Goal: Transaction & Acquisition: Purchase product/service

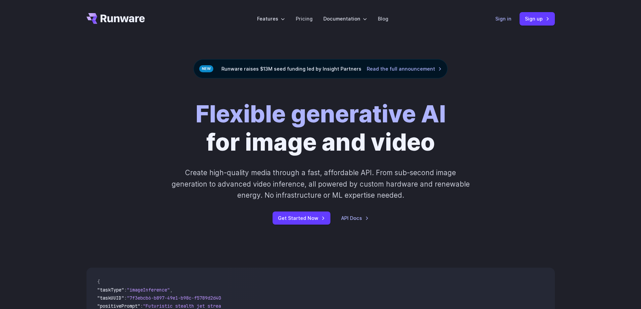
click at [506, 19] on link "Sign in" at bounding box center [504, 19] width 16 height 8
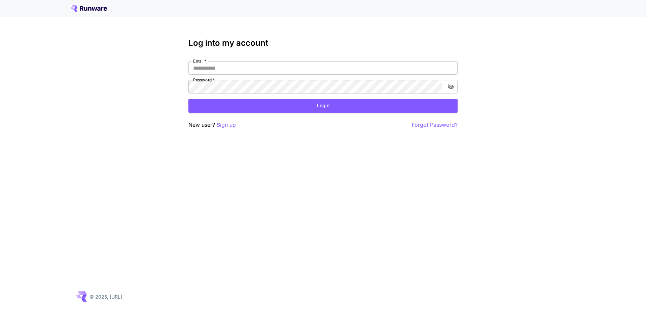
click at [237, 75] on div "Email   * Email   * Password   * Password   *" at bounding box center [323, 77] width 269 height 32
click at [230, 71] on input "Email   *" at bounding box center [323, 67] width 269 height 13
type input "**********"
click button "Login" at bounding box center [323, 106] width 269 height 14
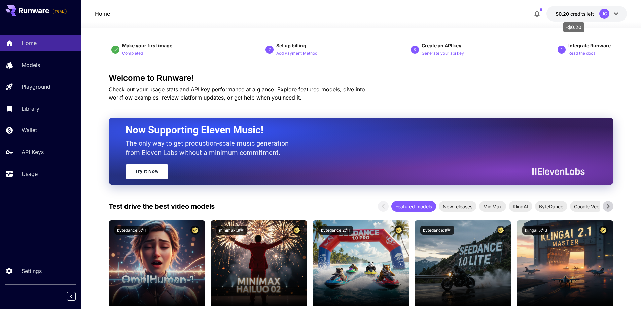
click at [577, 15] on span "credits left" at bounding box center [583, 14] width 24 height 6
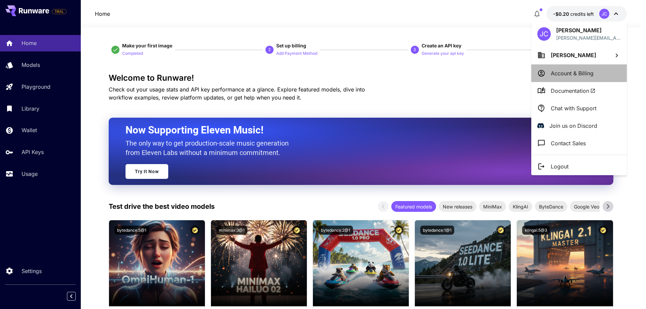
click at [575, 73] on p "Account & Billing" at bounding box center [572, 73] width 43 height 8
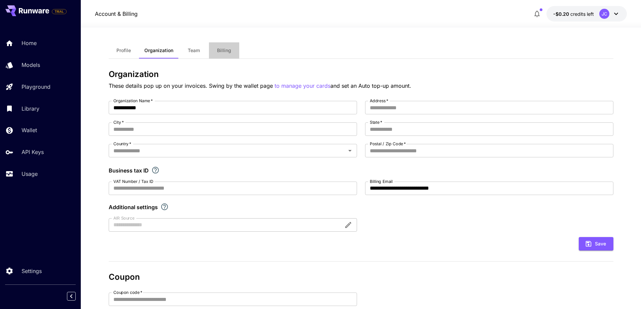
click at [220, 50] on span "Billing" at bounding box center [224, 50] width 14 height 6
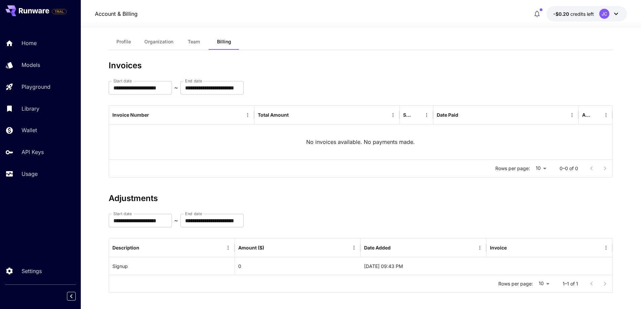
scroll to position [13, 0]
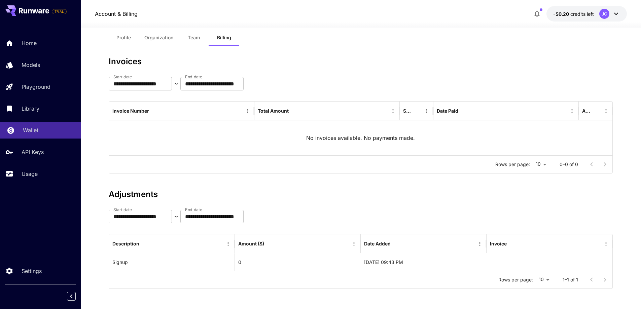
click at [32, 129] on p "Wallet" at bounding box center [30, 130] width 15 height 8
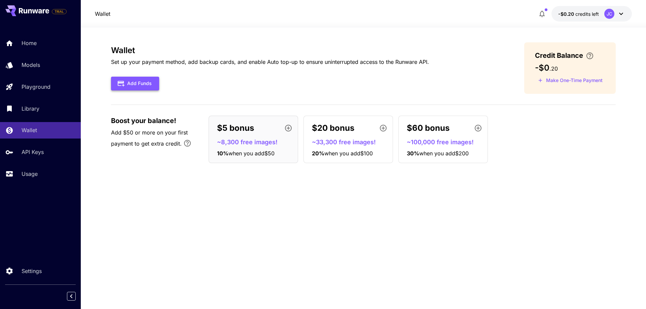
click at [142, 84] on button "Add Funds" at bounding box center [135, 84] width 48 height 14
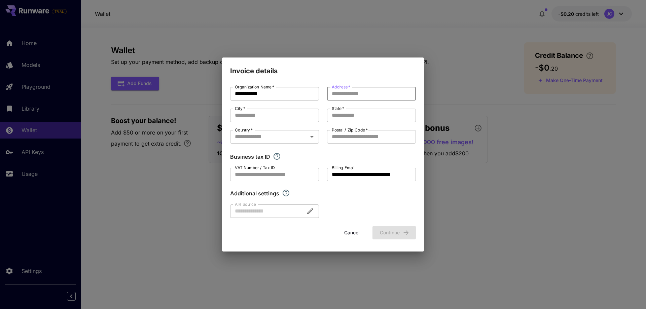
click at [349, 95] on input "Address   *" at bounding box center [371, 93] width 89 height 13
type input "**********"
click at [283, 119] on input "City   *" at bounding box center [274, 115] width 89 height 13
type input "*******"
click at [352, 111] on input "State   *" at bounding box center [371, 115] width 89 height 13
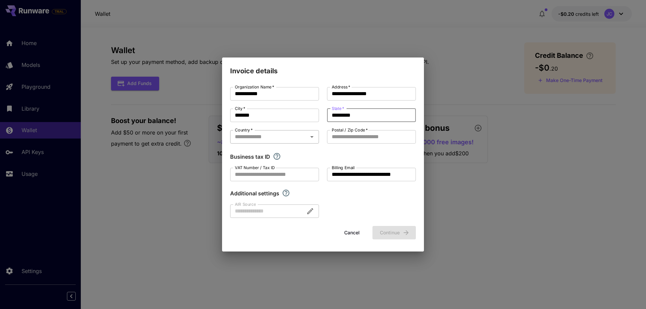
type input "*********"
click at [300, 138] on input "Country   *" at bounding box center [269, 136] width 74 height 9
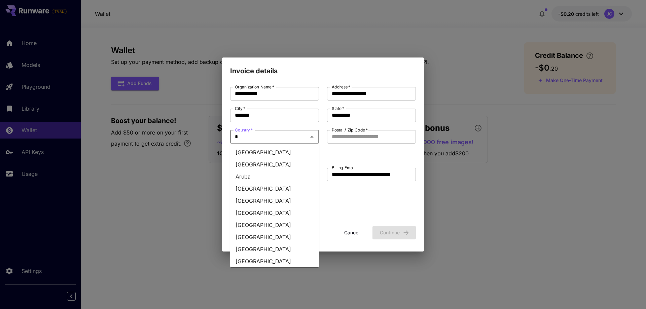
type input "**"
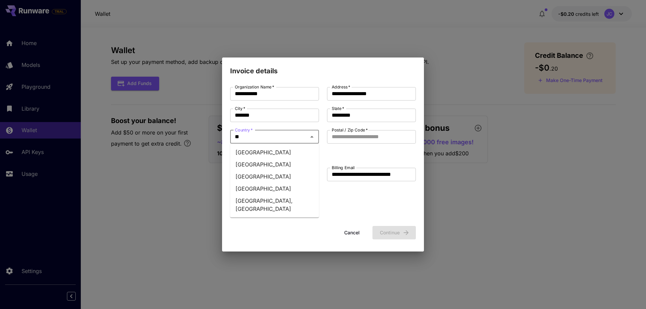
click at [242, 151] on li "Brazil" at bounding box center [274, 152] width 89 height 12
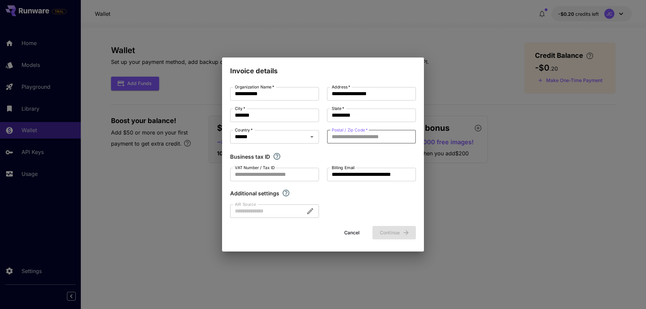
click at [342, 139] on input "Postal / Zip Code   *" at bounding box center [371, 136] width 89 height 13
type input "********"
click at [264, 174] on input "VAT Number / Tax ID" at bounding box center [274, 174] width 89 height 13
click at [264, 170] on label "VAT Number / Tax ID" at bounding box center [255, 168] width 40 height 6
click at [264, 170] on input "VAT Number / Tax ID" at bounding box center [274, 174] width 89 height 13
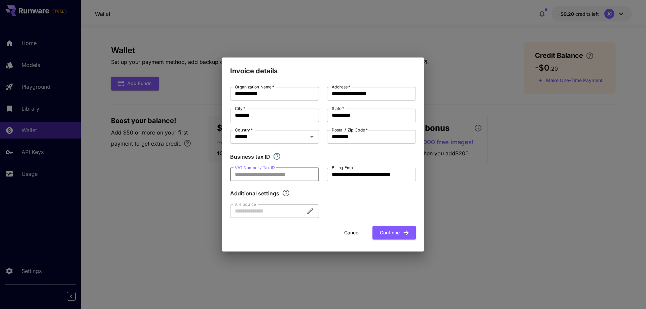
click at [264, 170] on label "VAT Number / Tax ID" at bounding box center [255, 168] width 40 height 6
click at [264, 170] on input "VAT Number / Tax ID" at bounding box center [274, 174] width 89 height 13
click at [264, 170] on label "VAT Number / Tax ID" at bounding box center [255, 168] width 40 height 6
click at [264, 170] on input "VAT Number / Tax ID" at bounding box center [274, 174] width 89 height 13
type input "**********"
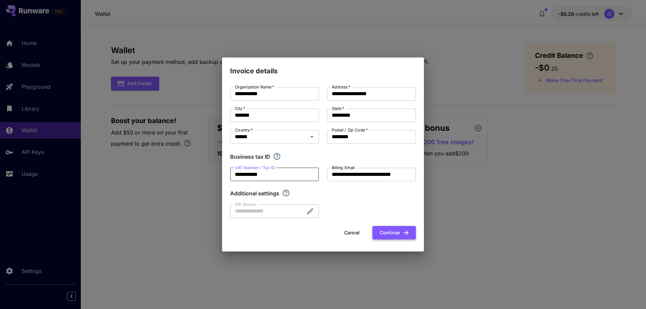
click at [398, 237] on button "Continue" at bounding box center [394, 233] width 43 height 14
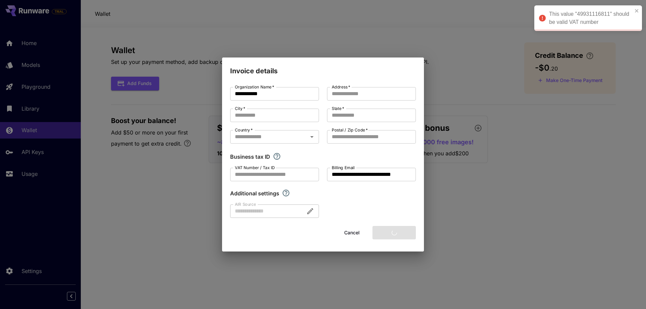
type input "**********"
type input "*******"
type input "*********"
type input "********"
click at [248, 176] on input "VAT Number / Tax ID" at bounding box center [274, 174] width 89 height 13
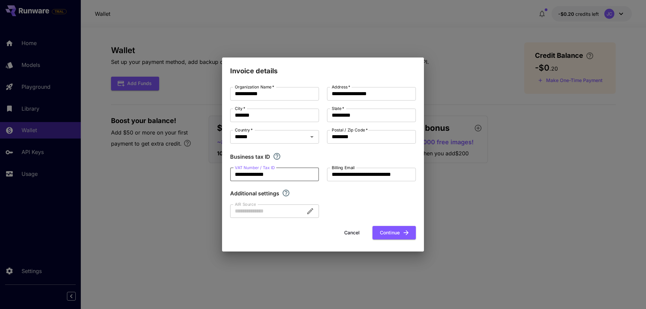
type input "**********"
click at [390, 235] on button "Continue" at bounding box center [394, 233] width 43 height 14
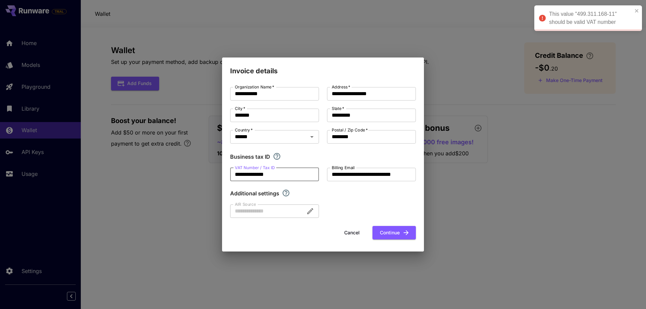
drag, startPoint x: 306, startPoint y: 177, endPoint x: 298, endPoint y: 175, distance: 8.2
click at [298, 175] on input "**********" at bounding box center [274, 174] width 89 height 13
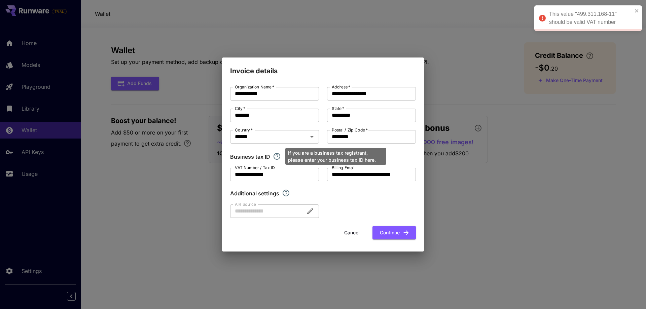
click at [277, 156] on icon "If you are a business tax registrant, please enter your business tax ID here." at bounding box center [277, 156] width 8 height 8
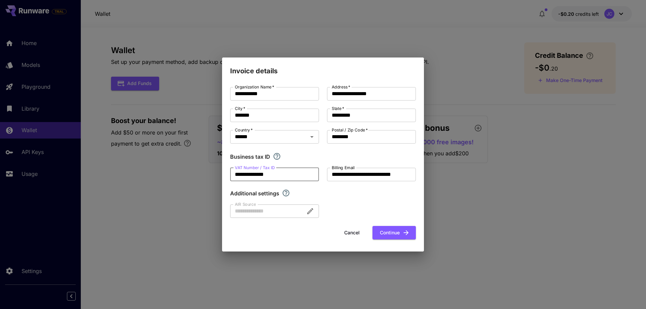
drag, startPoint x: 283, startPoint y: 175, endPoint x: 160, endPoint y: 183, distance: 123.8
click at [160, 183] on div "**********" at bounding box center [323, 154] width 646 height 309
click at [401, 240] on button "Continue" at bounding box center [394, 233] width 43 height 14
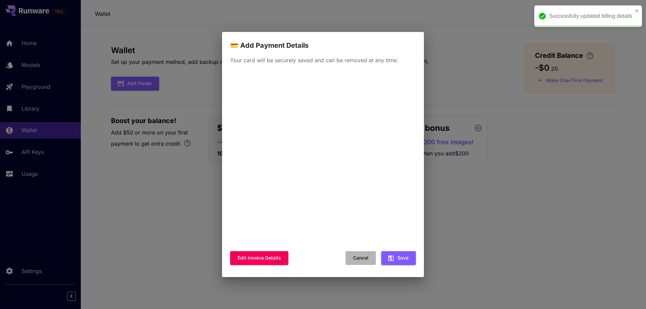
click at [353, 262] on button "Cancel" at bounding box center [361, 258] width 30 height 14
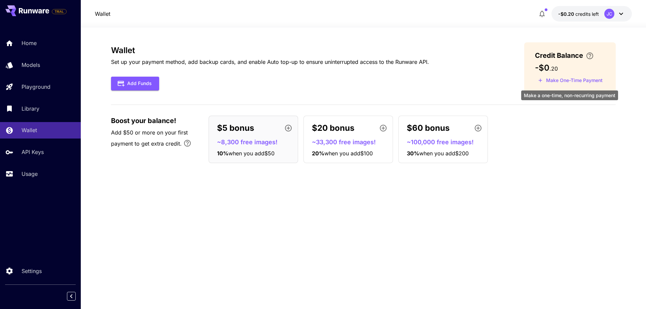
click at [586, 78] on button "Make One-Time Payment" at bounding box center [570, 80] width 71 height 10
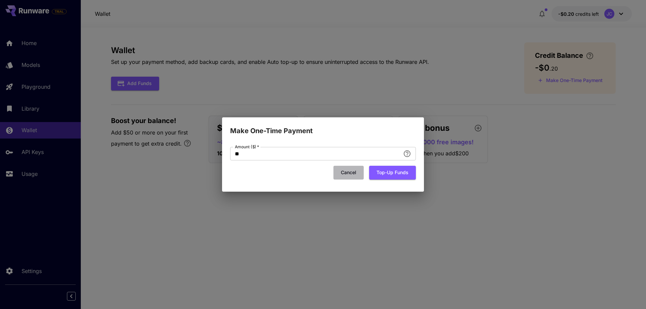
click at [345, 171] on button "Cancel" at bounding box center [349, 173] width 30 height 14
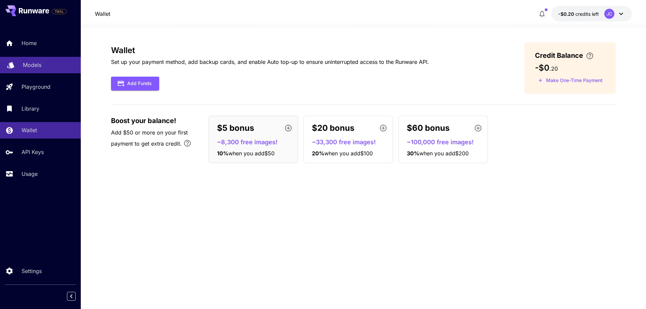
click at [36, 69] on p "Models" at bounding box center [32, 65] width 19 height 8
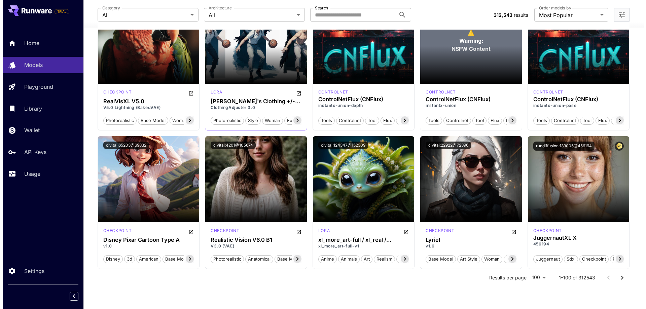
scroll to position [2583, 0]
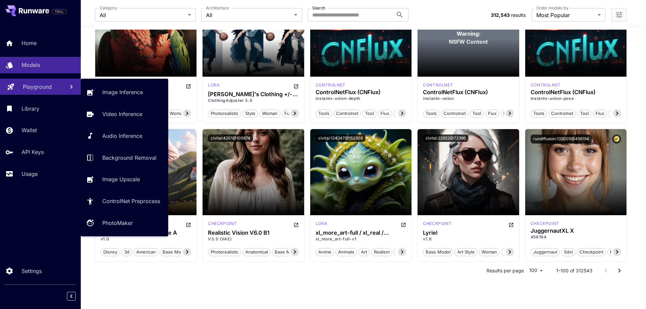
click at [38, 93] on link "Playground" at bounding box center [40, 87] width 81 height 16
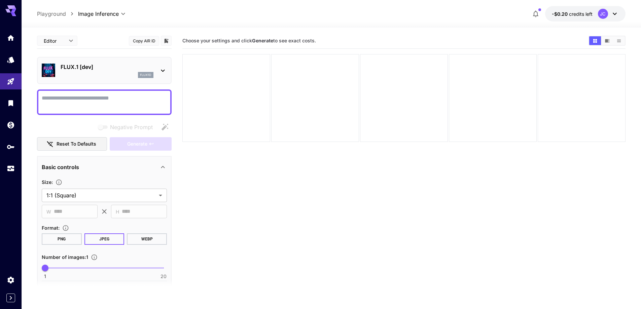
click at [74, 72] on div "flux1d" at bounding box center [107, 75] width 93 height 6
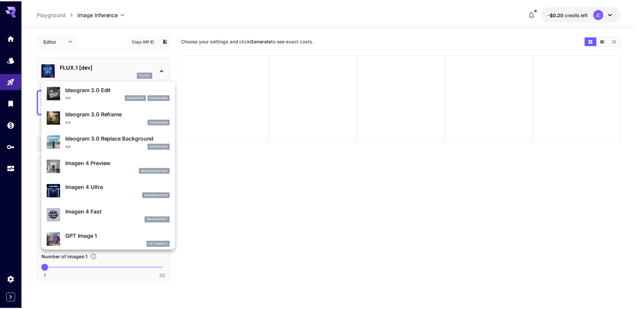
scroll to position [303, 0]
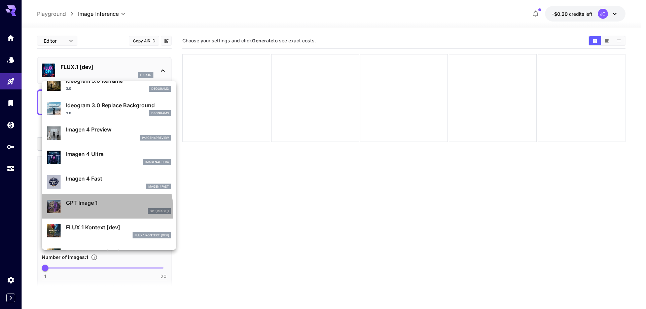
click at [95, 211] on div "gpt_image_1" at bounding box center [118, 211] width 105 height 6
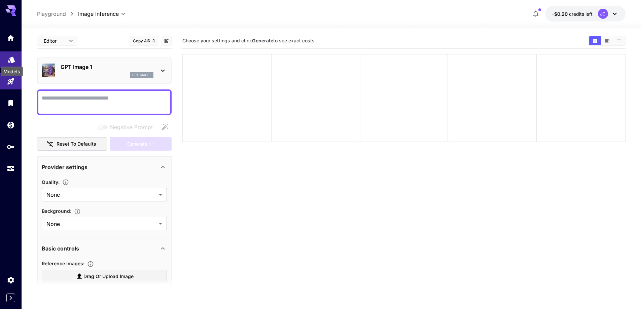
click at [8, 59] on icon "Models" at bounding box center [11, 58] width 8 height 8
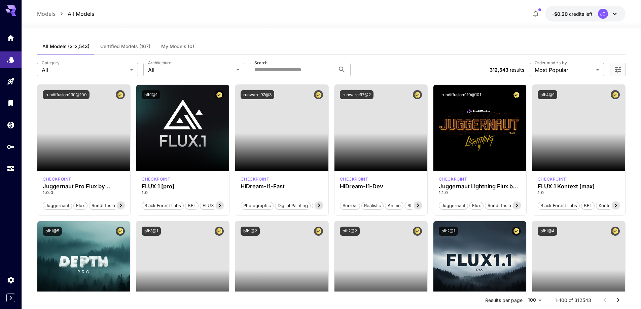
click at [167, 44] on span "My Models (0)" at bounding box center [177, 46] width 33 height 6
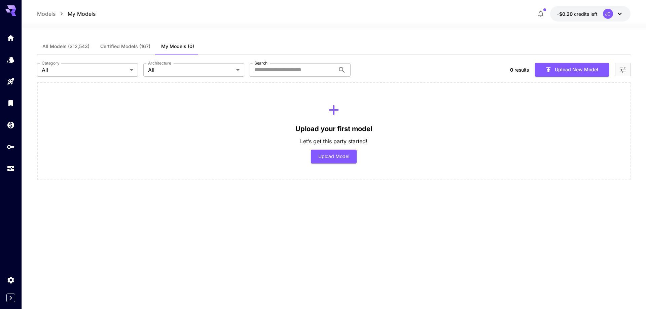
click at [115, 45] on span "Certified Models (167)" at bounding box center [125, 46] width 50 height 6
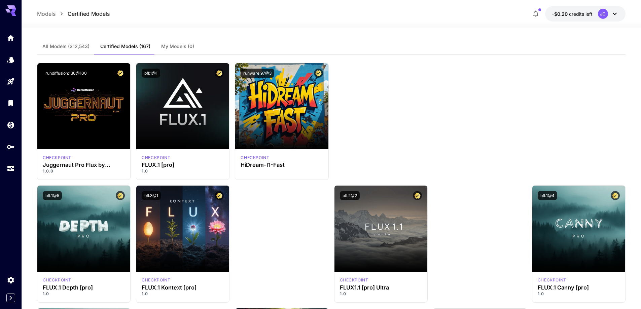
click at [172, 41] on button "My Models (0)" at bounding box center [178, 46] width 44 height 16
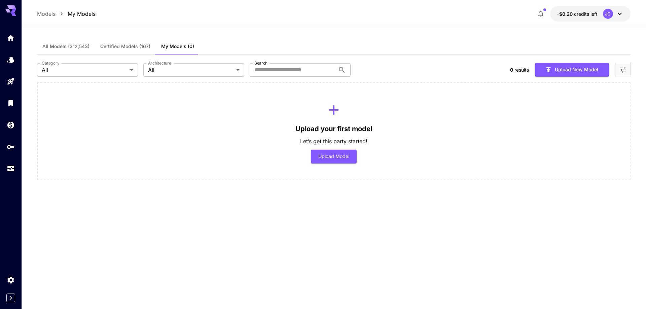
click at [138, 44] on span "Certified Models (167)" at bounding box center [125, 46] width 50 height 6
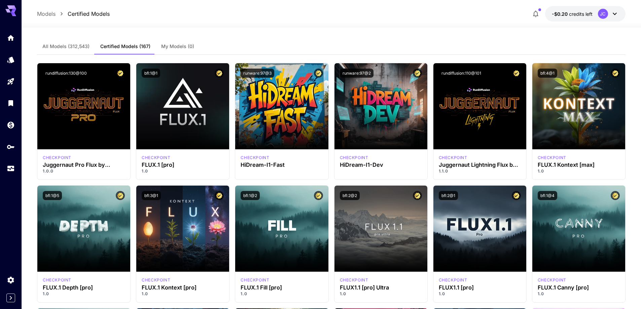
click at [53, 45] on span "All Models (312,543)" at bounding box center [65, 46] width 47 height 6
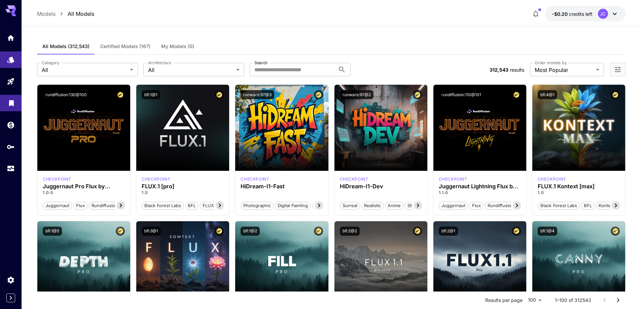
click at [5, 107] on link at bounding box center [11, 103] width 22 height 16
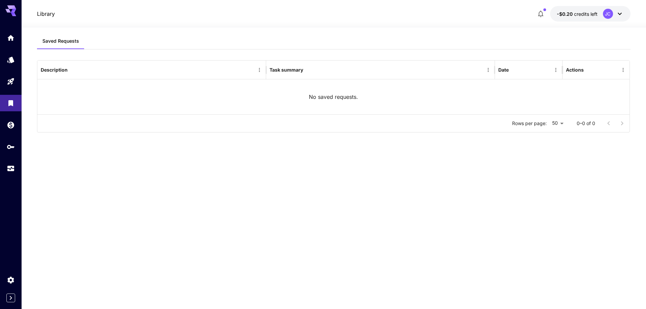
click at [76, 47] on button "Saved Requests" at bounding box center [60, 41] width 47 height 16
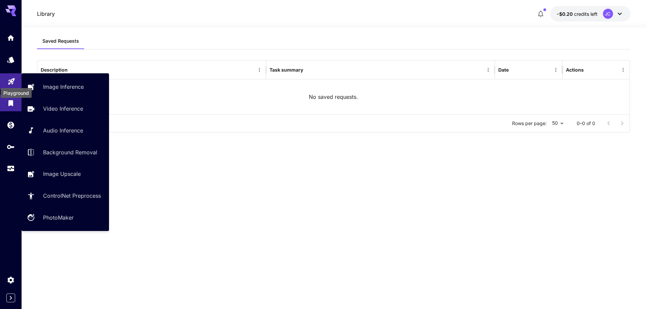
click at [11, 82] on icon "Playground" at bounding box center [11, 79] width 8 height 8
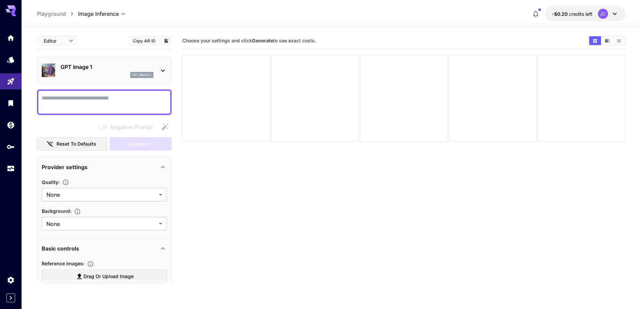
click at [250, 79] on div at bounding box center [226, 98] width 88 height 88
click at [249, 87] on div at bounding box center [226, 98] width 88 height 88
drag, startPoint x: 304, startPoint y: 87, endPoint x: 449, endPoint y: 102, distance: 145.9
click at [305, 87] on div at bounding box center [315, 98] width 88 height 88
click at [494, 101] on div at bounding box center [493, 98] width 88 height 88
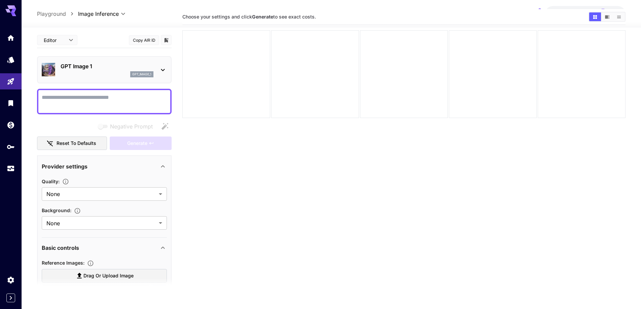
scroll to position [53, 0]
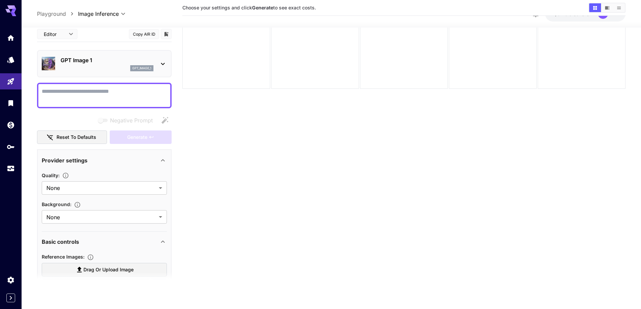
click at [336, 159] on section "Choose your settings and click Generate to see exact costs." at bounding box center [403, 134] width 443 height 309
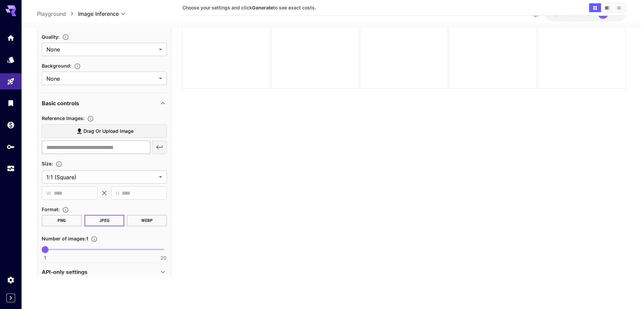
scroll to position [148, 0]
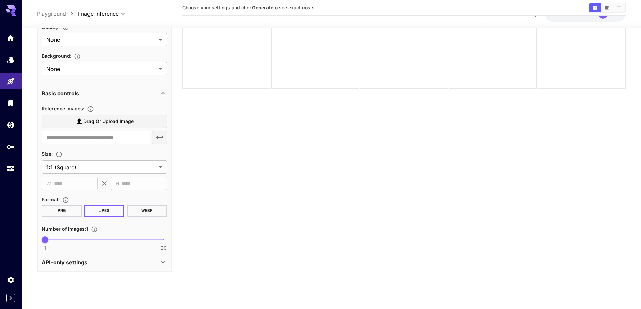
click at [14, 94] on div at bounding box center [11, 103] width 22 height 147
click at [12, 101] on icon "Library" at bounding box center [11, 101] width 5 height 6
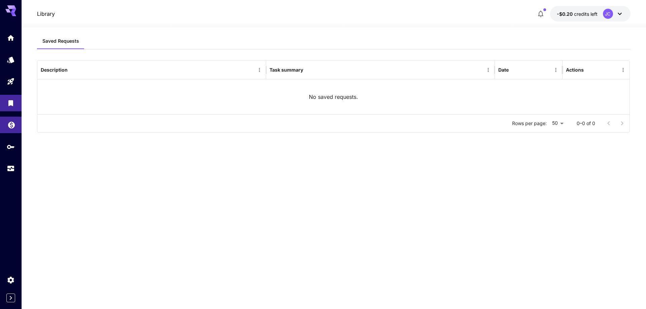
click at [14, 120] on icon "Wallet" at bounding box center [11, 123] width 8 height 8
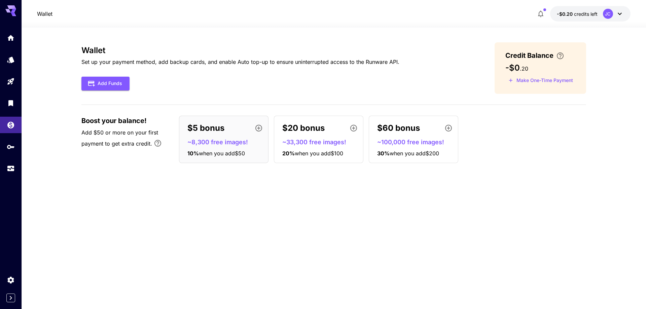
click at [9, 156] on div at bounding box center [11, 103] width 22 height 147
click at [11, 299] on icon "Expand sidebar" at bounding box center [11, 298] width 8 height 8
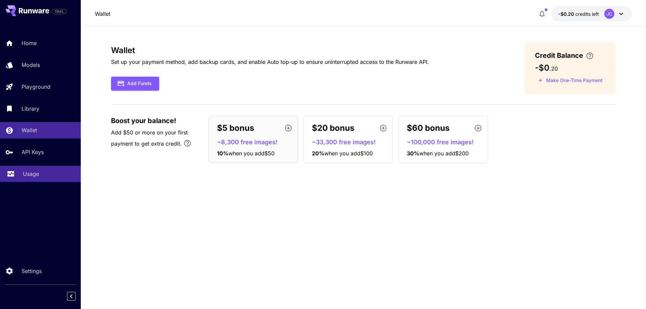
click at [39, 179] on link "Usage" at bounding box center [40, 174] width 81 height 16
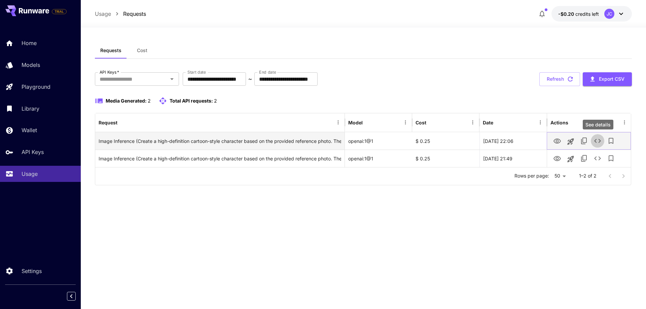
click at [594, 144] on icon "See details" at bounding box center [598, 141] width 8 height 8
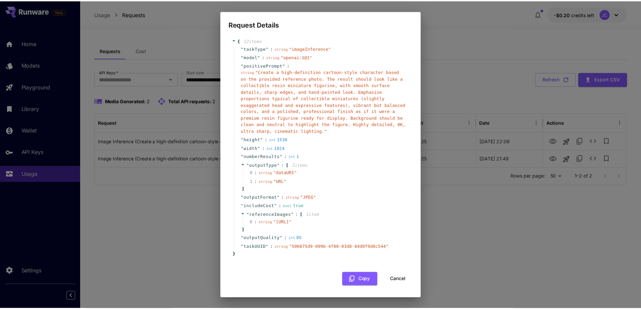
scroll to position [11, 0]
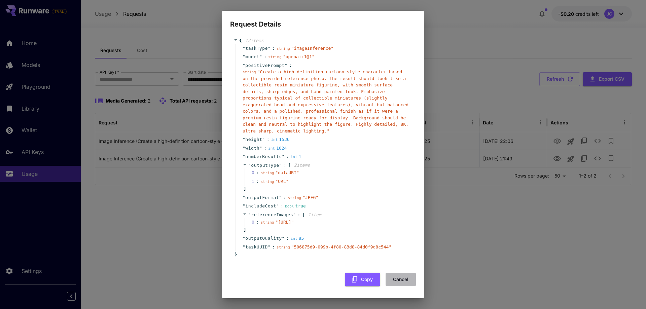
click at [398, 277] on button "Cancel" at bounding box center [401, 280] width 30 height 14
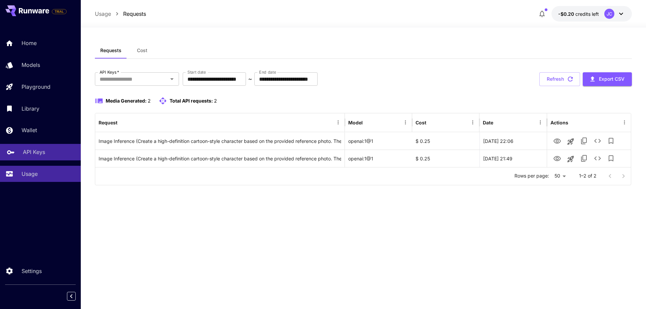
click at [54, 157] on link "API Keys" at bounding box center [40, 152] width 81 height 16
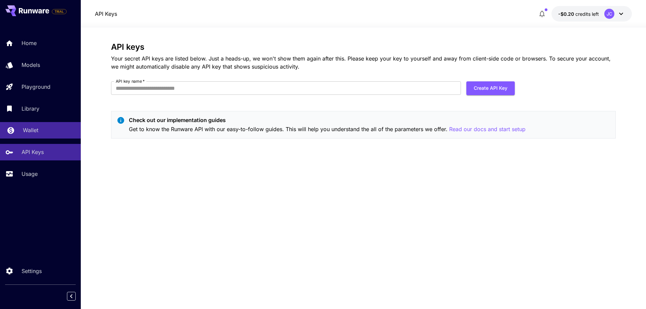
click at [37, 132] on p "Wallet" at bounding box center [30, 130] width 15 height 8
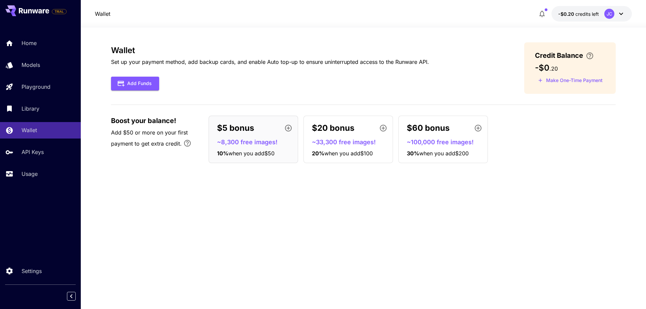
click at [34, 117] on div "Home Models Playground Library Wallet API Keys Usage" at bounding box center [40, 108] width 81 height 147
click at [34, 112] on p "Library" at bounding box center [32, 109] width 18 height 8
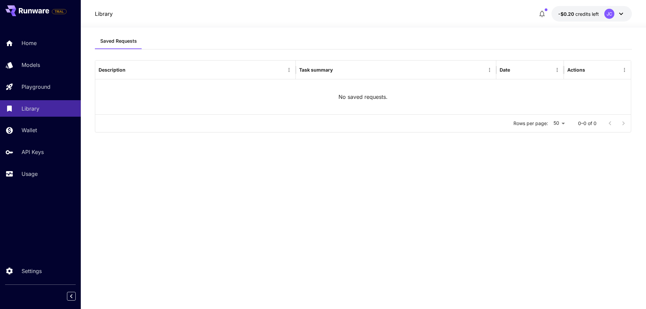
click at [36, 139] on div "Home Models Playground Library Wallet API Keys Usage" at bounding box center [40, 108] width 81 height 147
click at [47, 125] on link "Wallet" at bounding box center [40, 130] width 81 height 16
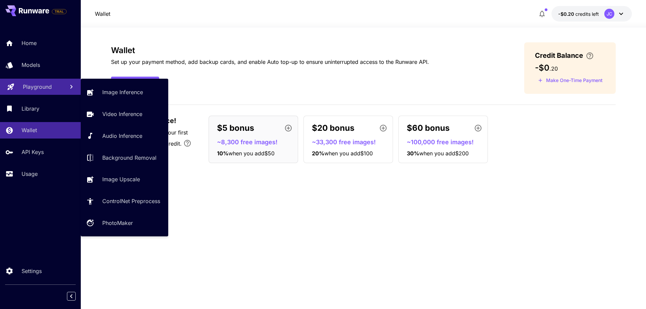
click at [57, 85] on div "Playground" at bounding box center [41, 87] width 36 height 8
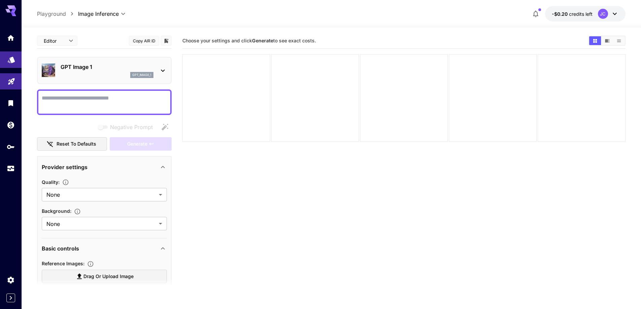
click at [10, 65] on link at bounding box center [11, 60] width 22 height 16
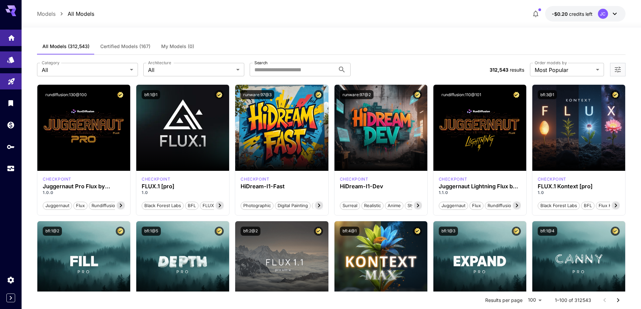
click at [13, 31] on link at bounding box center [11, 38] width 22 height 16
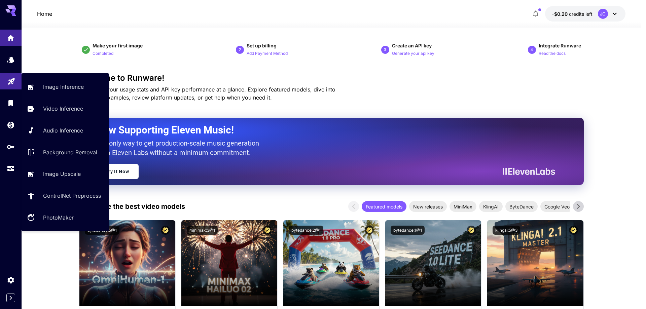
click at [6, 82] on link at bounding box center [11, 81] width 22 height 16
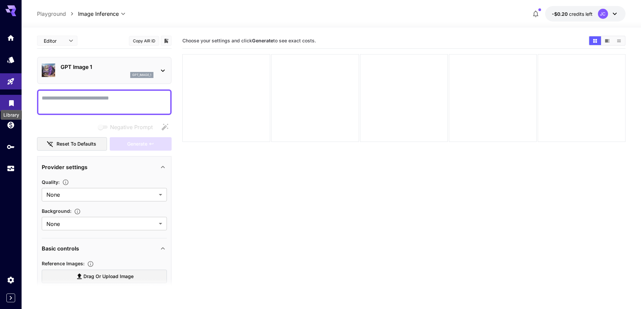
click at [13, 99] on icon "Library" at bounding box center [11, 101] width 5 height 6
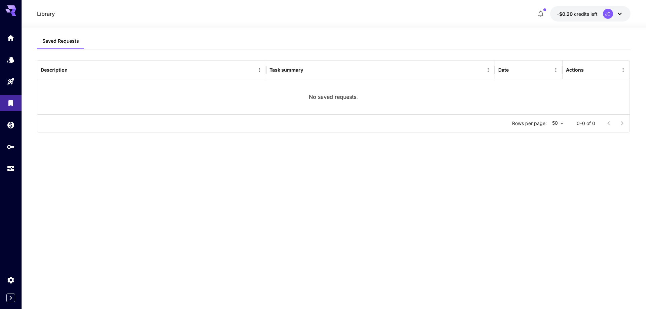
click at [7, 90] on div at bounding box center [11, 103] width 22 height 147
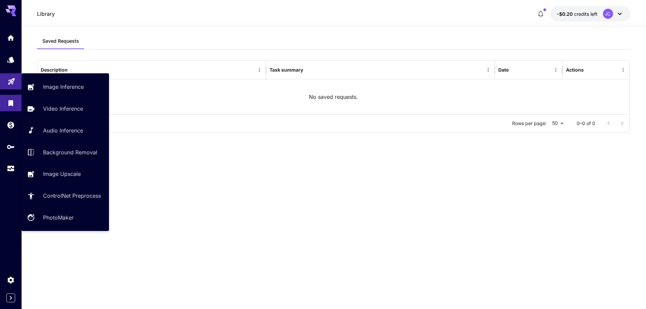
click at [2, 85] on link at bounding box center [11, 81] width 22 height 16
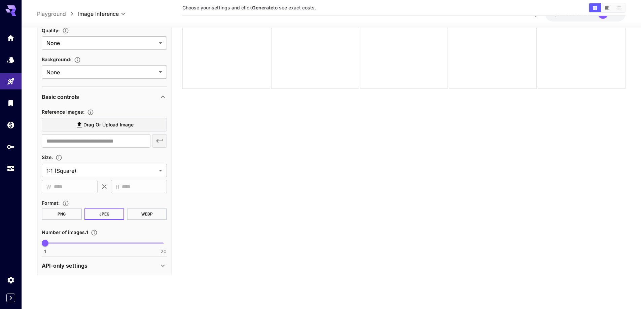
scroll to position [148, 0]
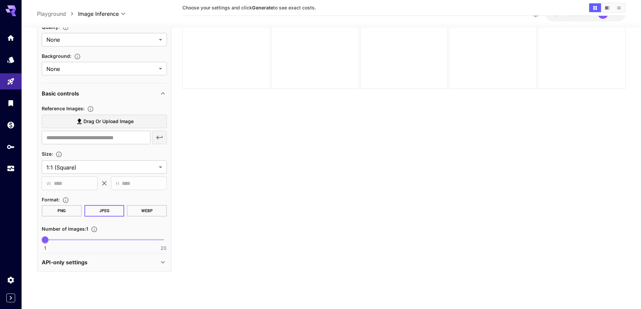
click at [110, 261] on div "API-only settings" at bounding box center [100, 263] width 117 height 8
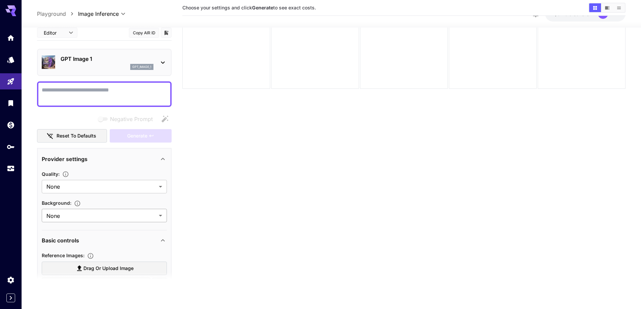
scroll to position [0, 0]
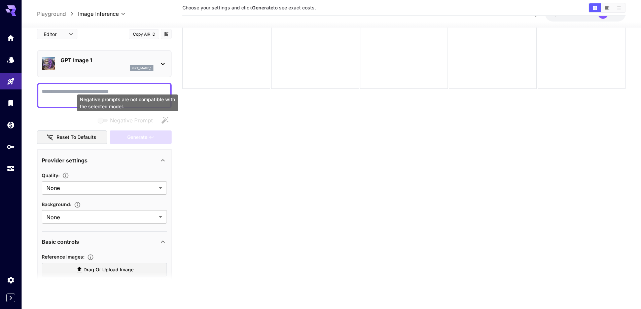
click at [94, 95] on div "Negative prompts are not compatible with the selected model." at bounding box center [127, 103] width 101 height 17
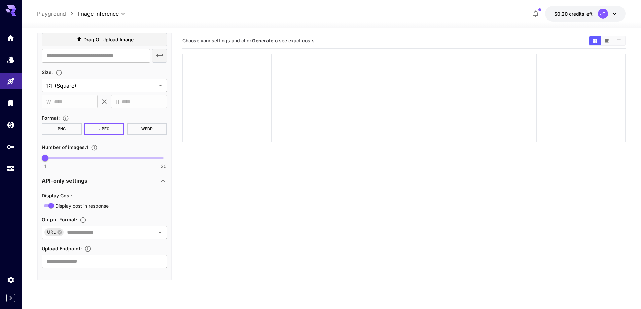
scroll to position [239, 0]
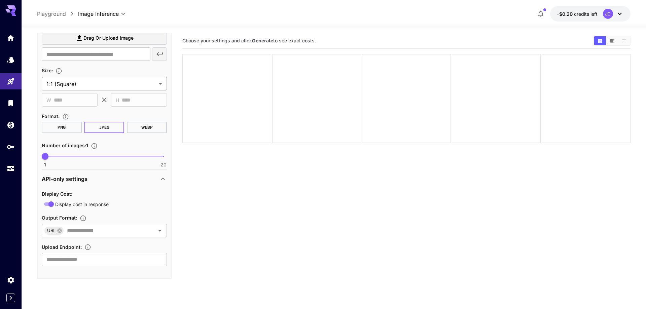
click at [101, 83] on body "**********" at bounding box center [323, 181] width 646 height 363
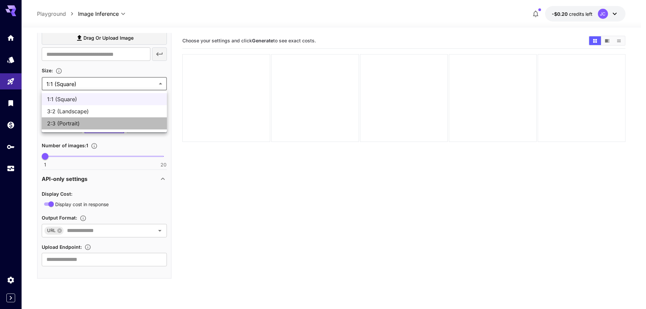
click at [94, 123] on span "2:3 (Portrait)" at bounding box center [104, 124] width 114 height 8
type input "**********"
type input "****"
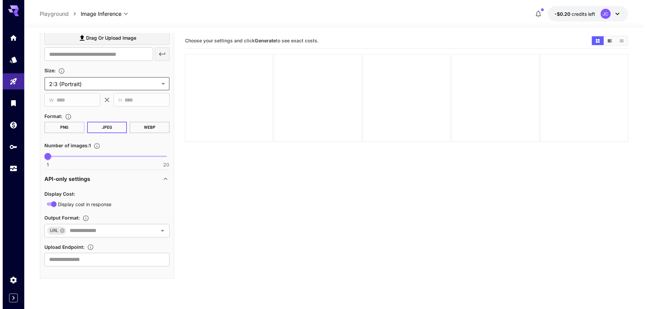
scroll to position [205, 0]
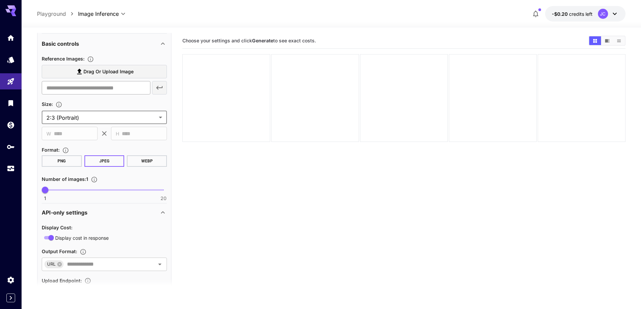
click at [88, 85] on input "text" at bounding box center [96, 87] width 109 height 13
click at [15, 56] on icon "Models" at bounding box center [11, 58] width 8 height 8
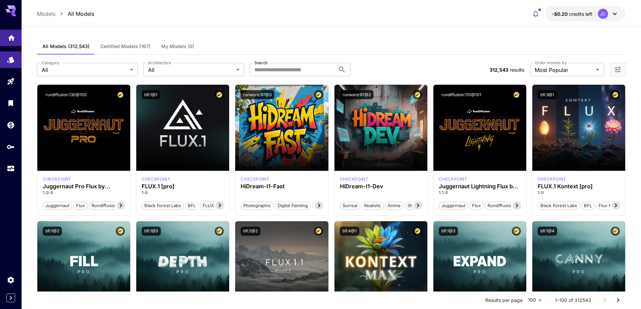
click at [11, 38] on icon "Home" at bounding box center [11, 36] width 8 height 8
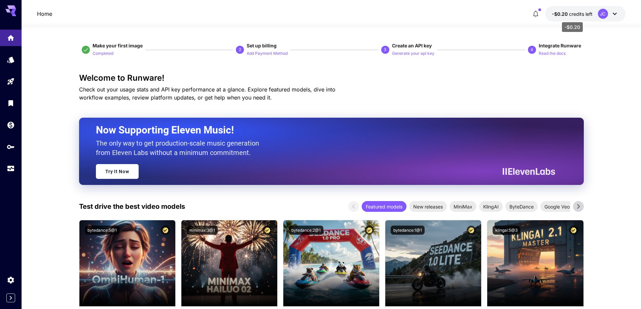
click at [575, 13] on span "credits left" at bounding box center [581, 14] width 24 height 6
